Goal: Task Accomplishment & Management: Use online tool/utility

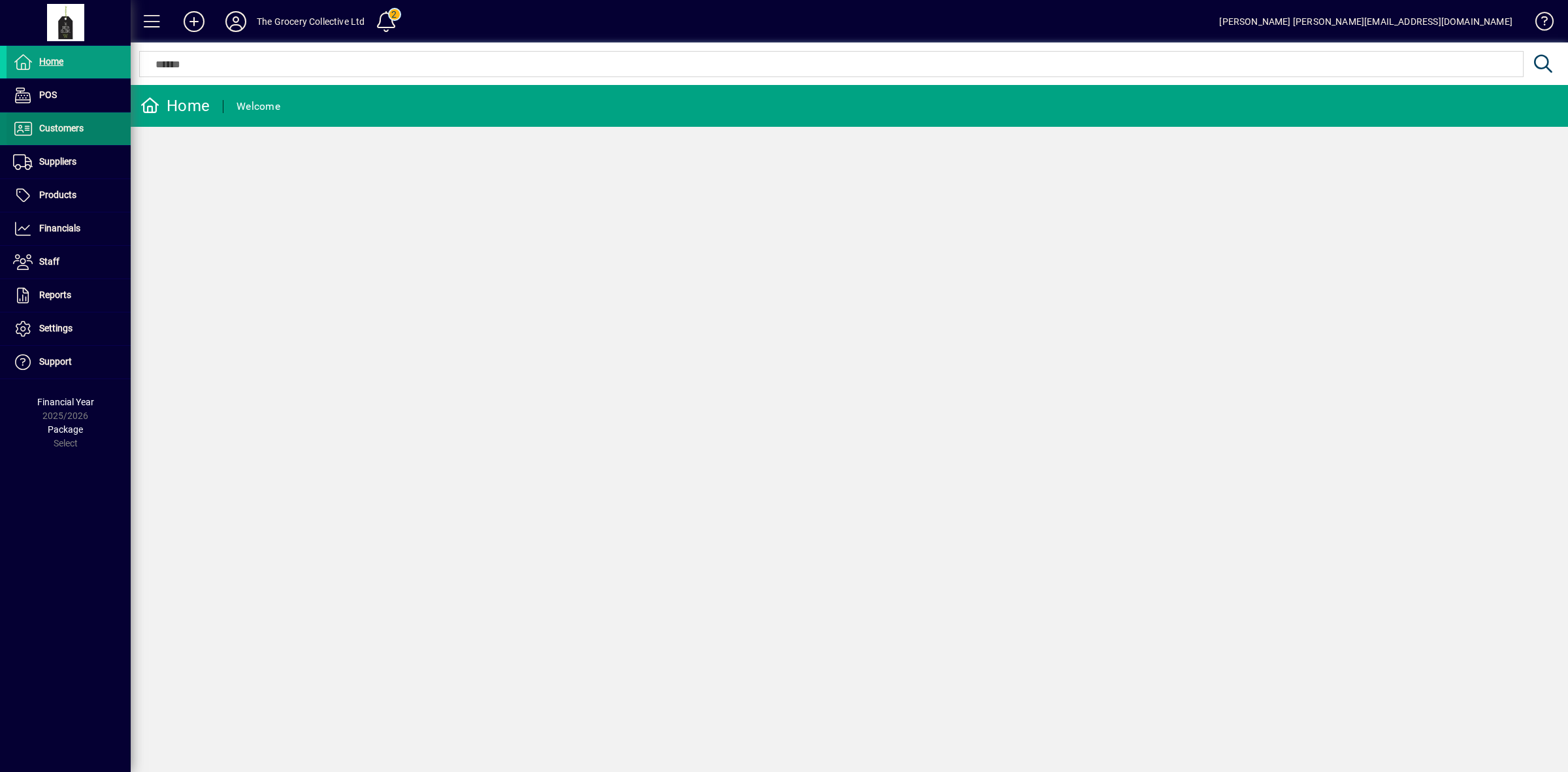
click at [78, 125] on span "Customers" at bounding box center [61, 128] width 45 height 10
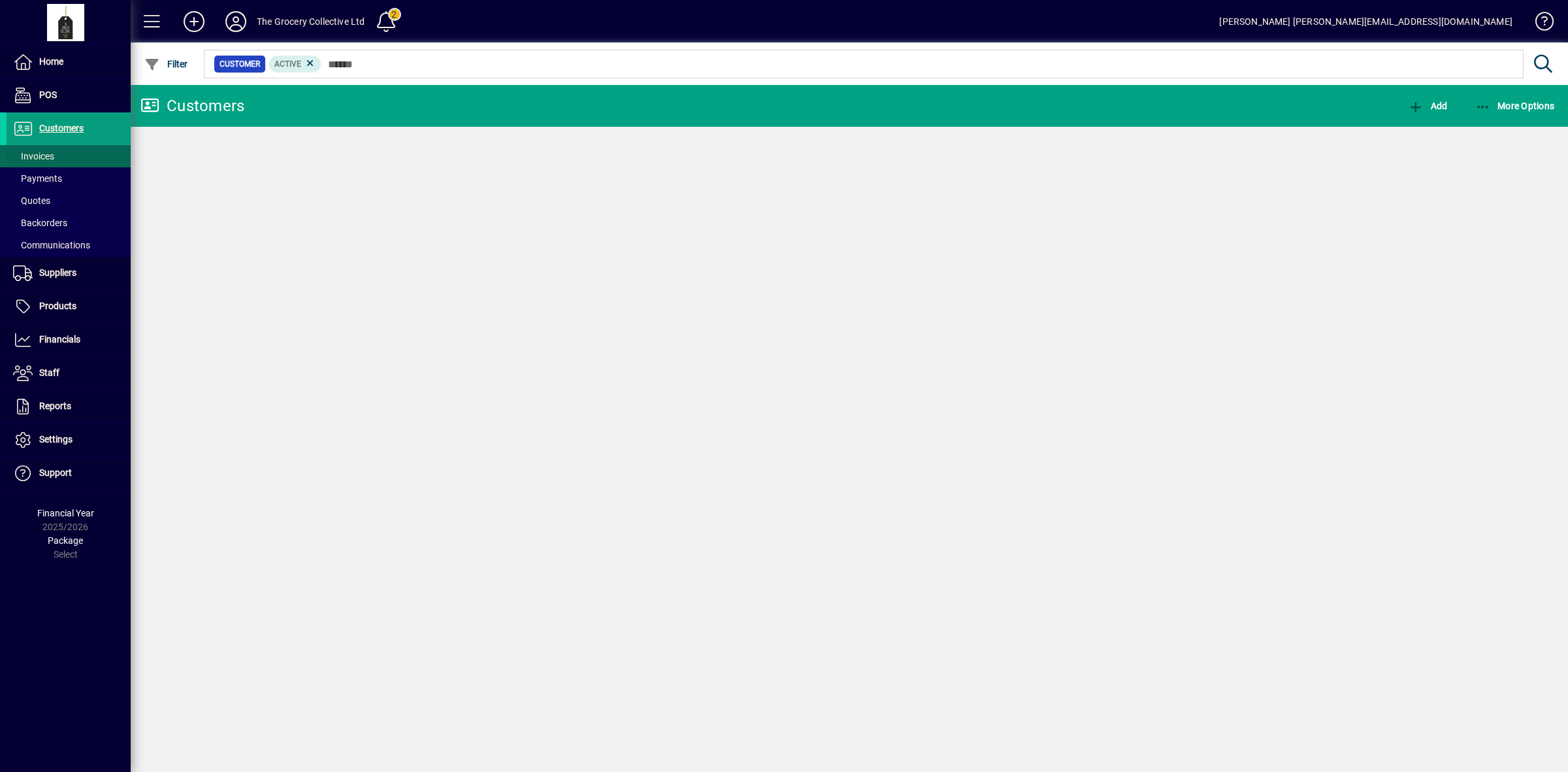
click at [67, 149] on span at bounding box center [69, 156] width 124 height 31
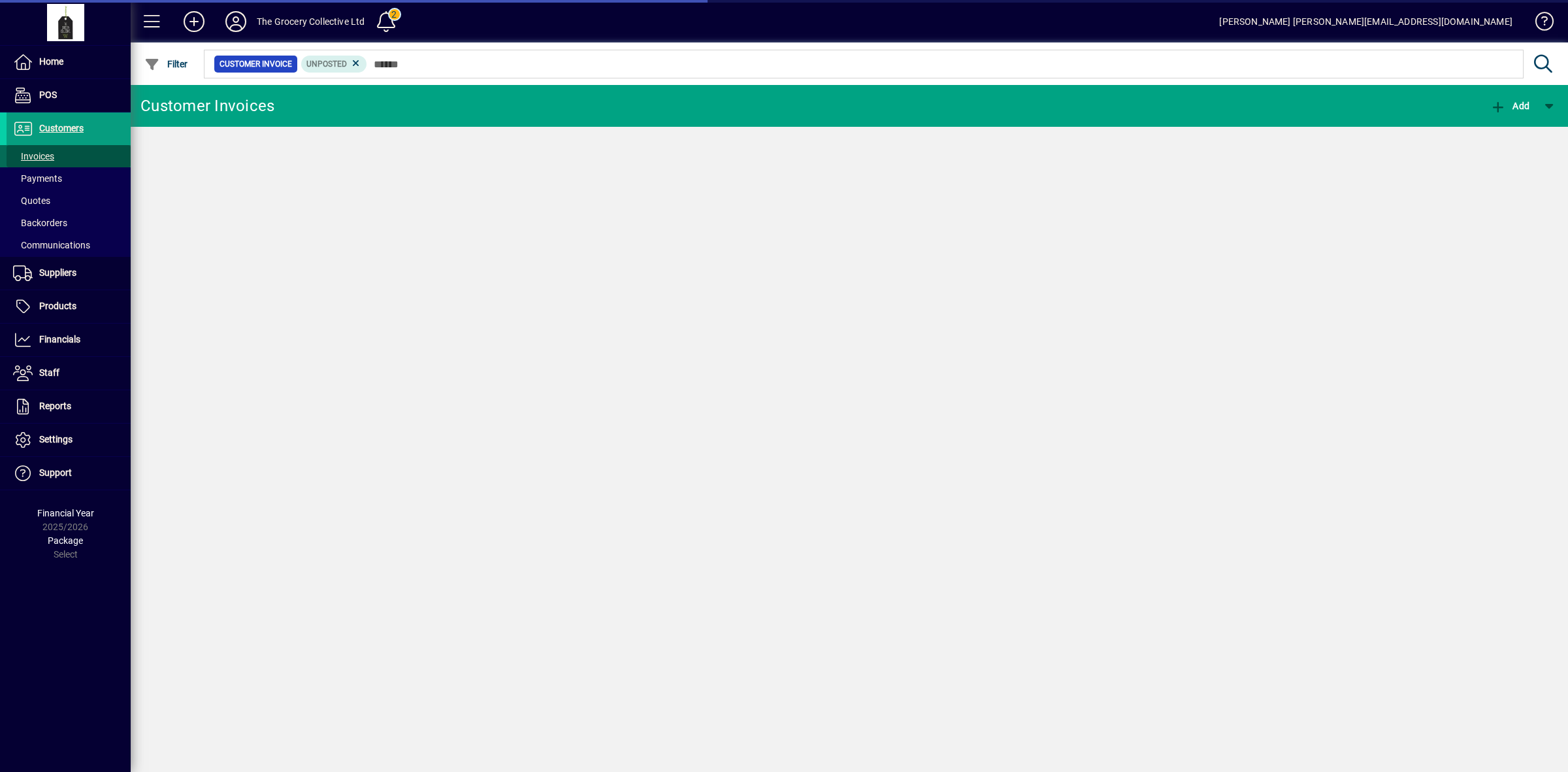
click at [40, 158] on span "Invoices" at bounding box center [34, 156] width 41 height 10
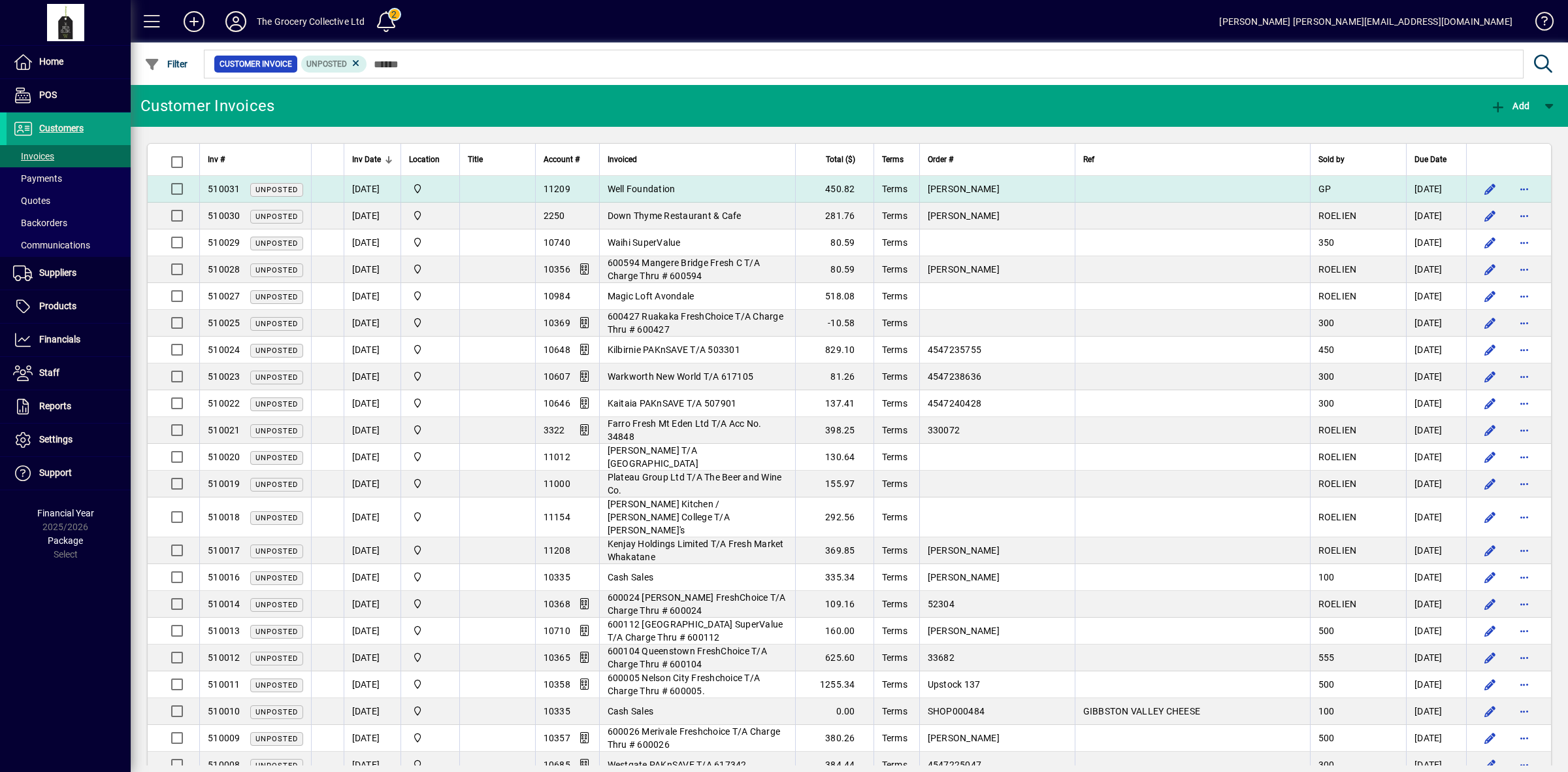
click at [662, 178] on td "Well Foundation" at bounding box center [697, 189] width 196 height 27
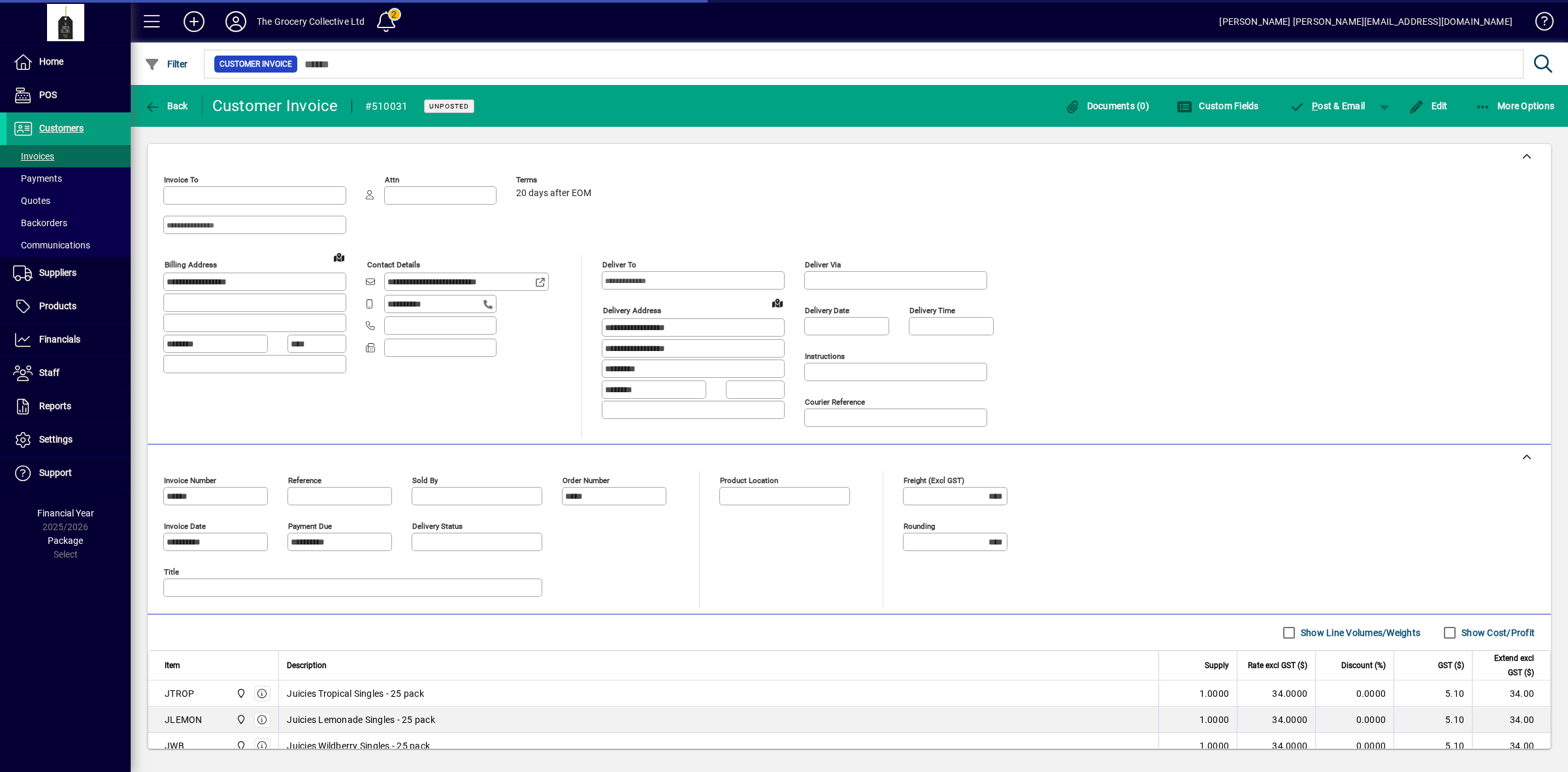
type input "**********"
click at [1520, 105] on span "More Options" at bounding box center [1515, 106] width 80 height 10
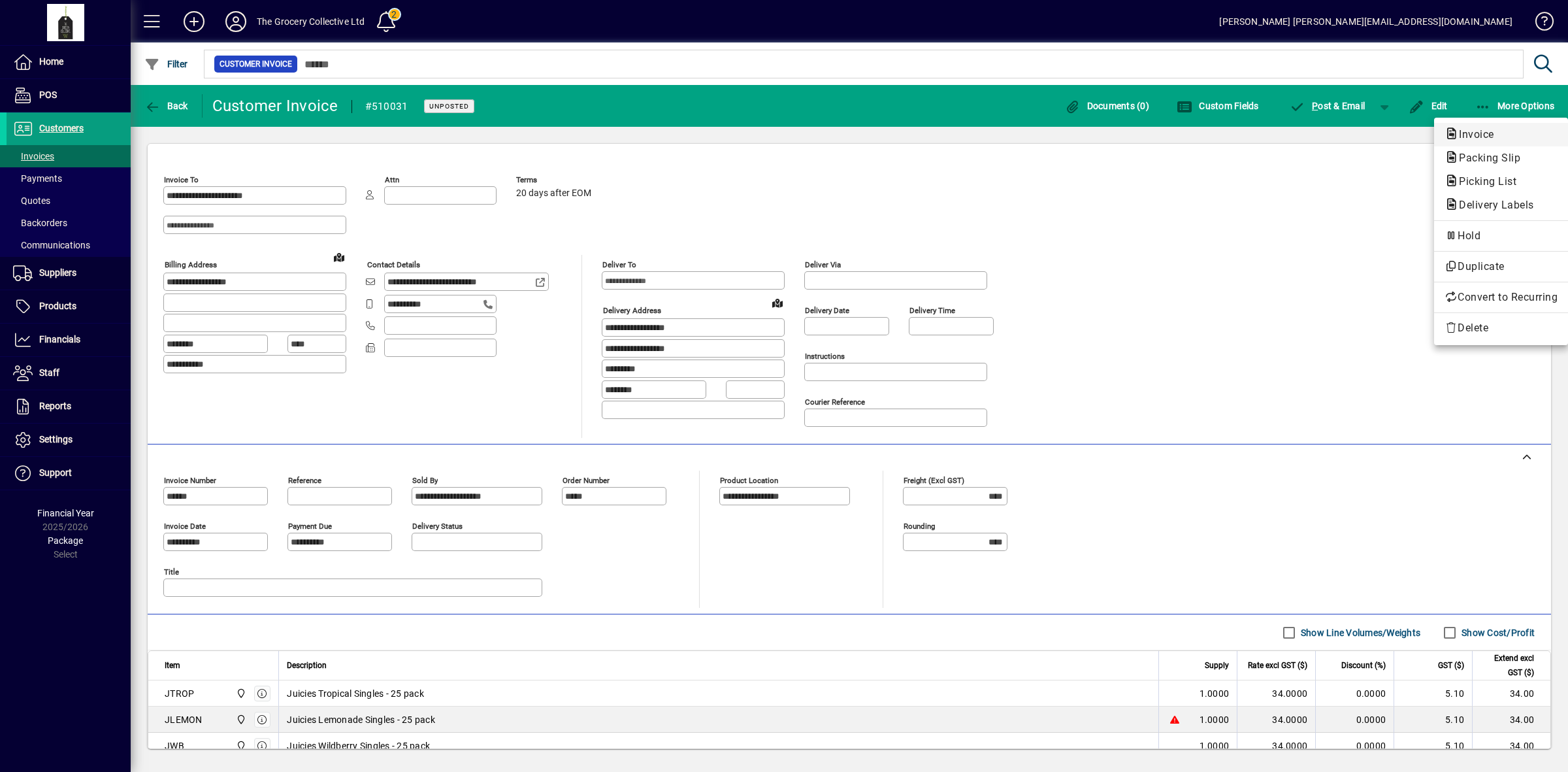
click at [1488, 138] on span "Invoice" at bounding box center [1473, 134] width 56 height 12
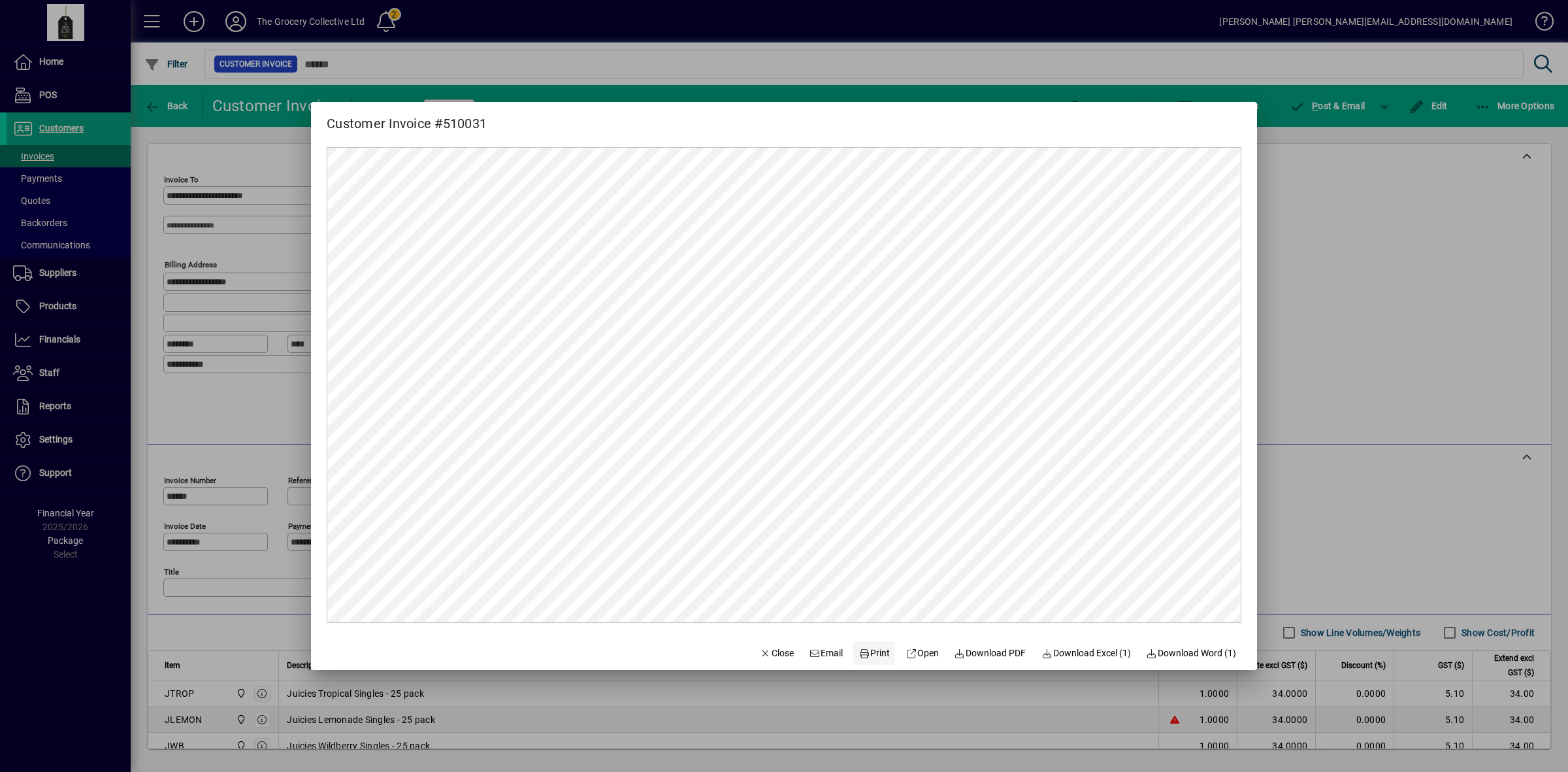
click at [865, 651] on span "Print" at bounding box center [874, 653] width 31 height 14
click at [1294, 220] on div at bounding box center [784, 386] width 1568 height 772
